Goal: Find specific page/section: Find specific page/section

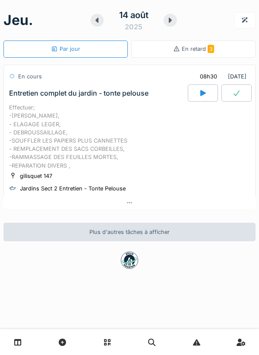
click at [11, 355] on div at bounding box center [129, 343] width 259 height 26
click at [16, 345] on icon at bounding box center [17, 342] width 7 height 7
click at [22, 345] on link at bounding box center [18, 343] width 22 height 20
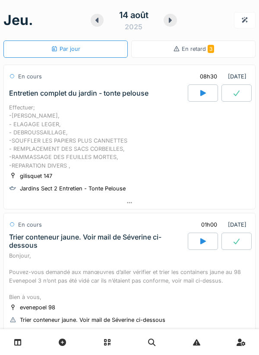
click at [199, 240] on icon at bounding box center [202, 241] width 9 height 7
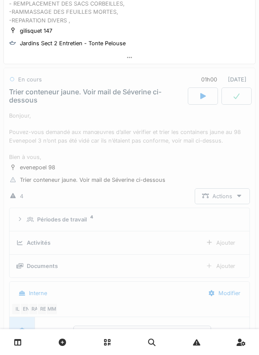
scroll to position [179, 0]
